Goal: Task Accomplishment & Management: Manage account settings

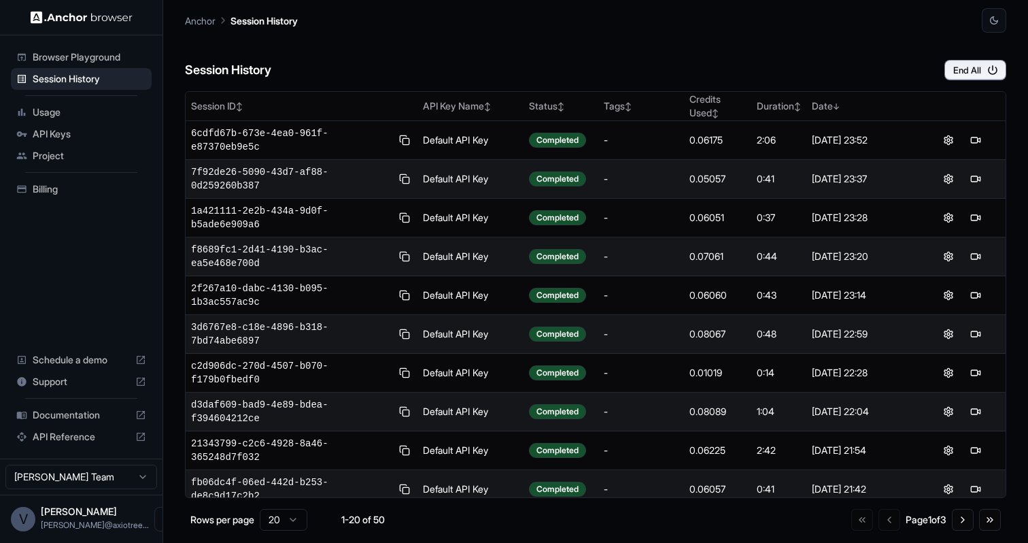
click at [61, 432] on span "API Reference" at bounding box center [81, 437] width 97 height 14
click at [97, 119] on div "Usage" at bounding box center [81, 112] width 141 height 22
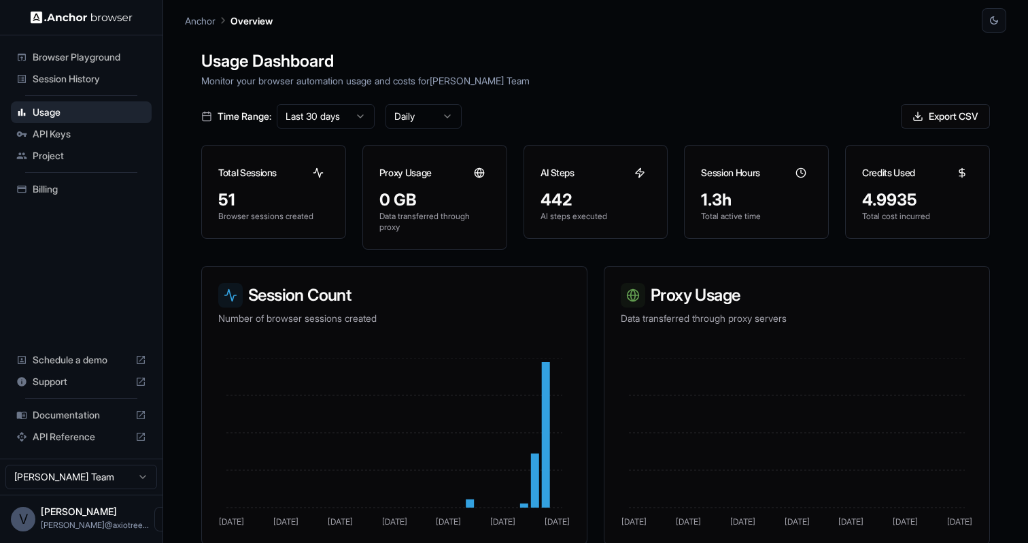
click at [74, 187] on span "Billing" at bounding box center [90, 189] width 114 height 14
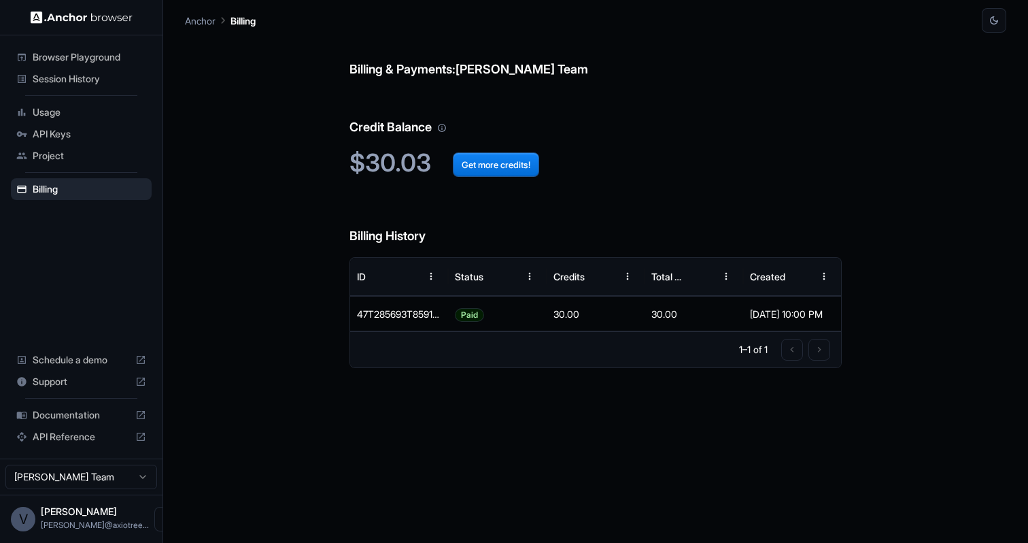
click at [75, 78] on span "Session History" at bounding box center [90, 79] width 114 height 14
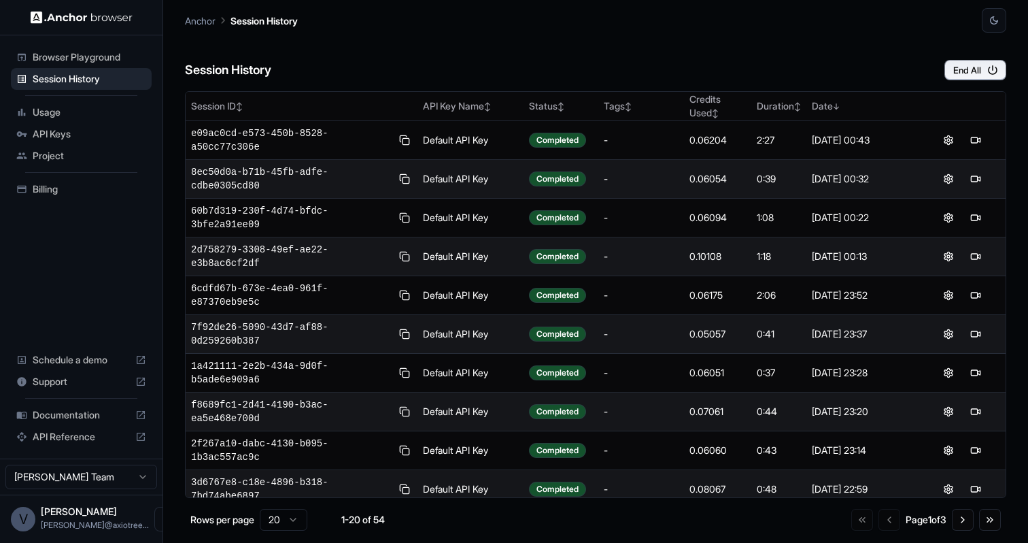
click at [54, 191] on span "Billing" at bounding box center [90, 189] width 114 height 14
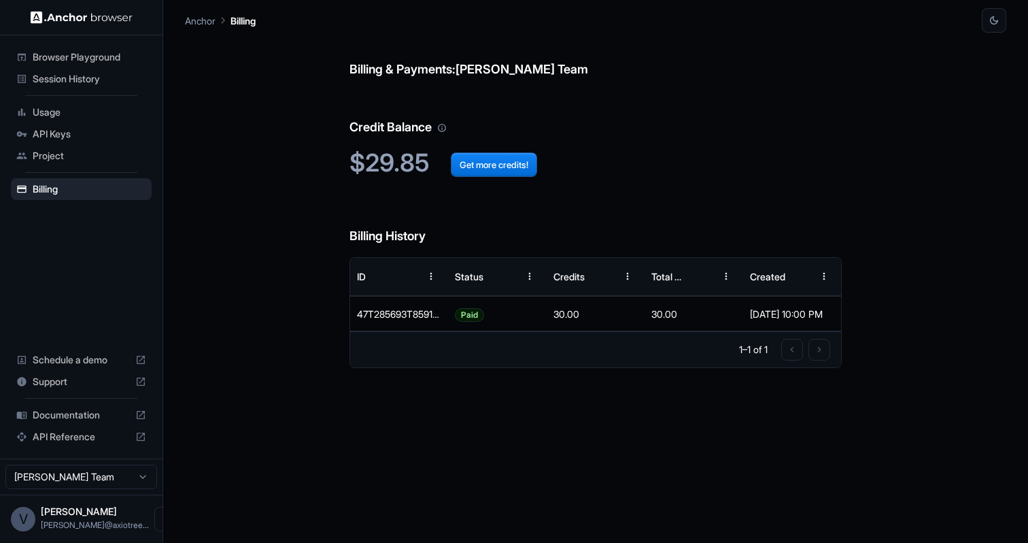
click at [64, 107] on span "Usage" at bounding box center [90, 112] width 114 height 14
